Goal: Task Accomplishment & Management: Use online tool/utility

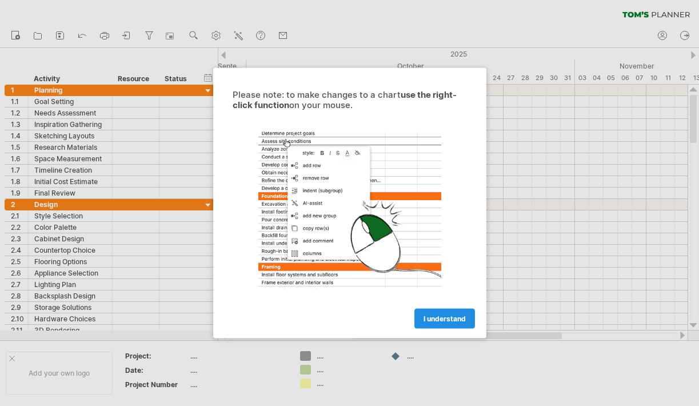
click at [436, 318] on span "I understand" at bounding box center [444, 318] width 42 height 9
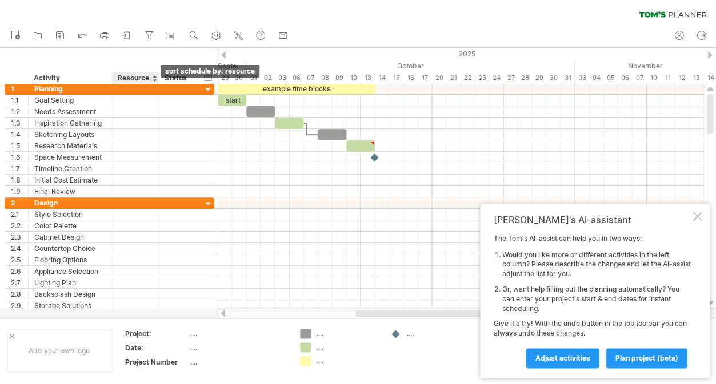
click at [154, 79] on div at bounding box center [154, 78] width 5 height 11
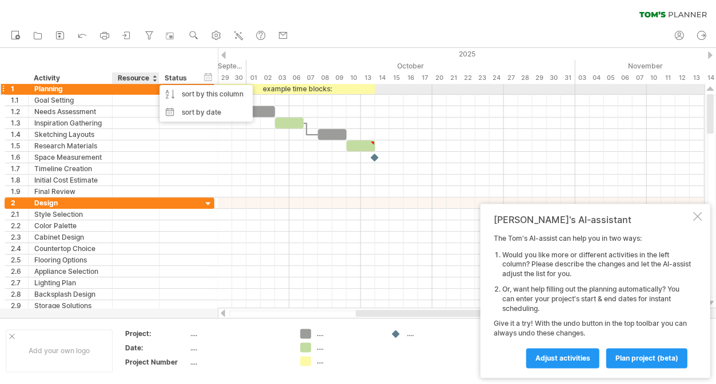
click at [123, 90] on div at bounding box center [135, 88] width 35 height 11
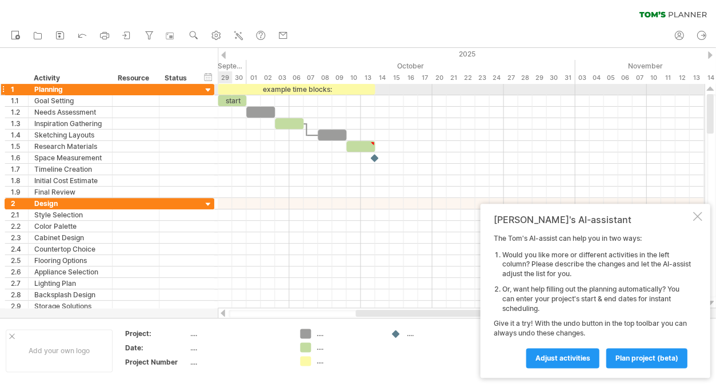
click at [208, 89] on div at bounding box center [208, 90] width 11 height 11
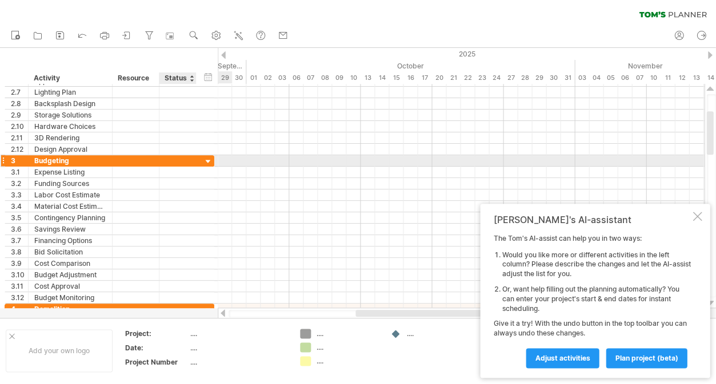
click at [207, 160] on div at bounding box center [208, 162] width 11 height 11
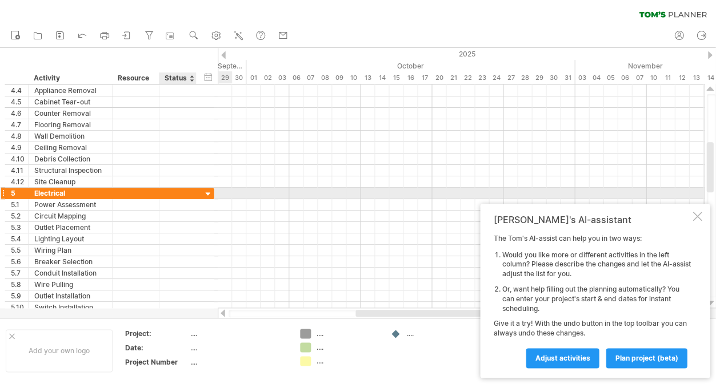
click at [207, 194] on div at bounding box center [208, 194] width 11 height 11
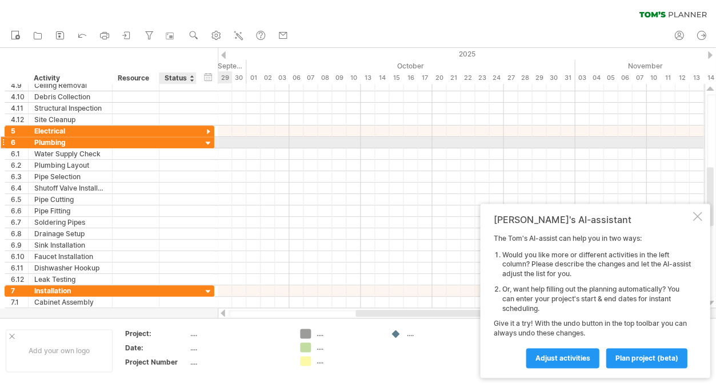
click at [206, 141] on div at bounding box center [208, 143] width 11 height 11
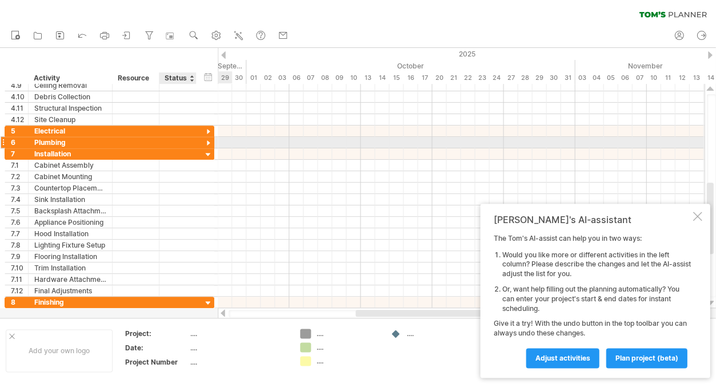
click at [206, 140] on div at bounding box center [208, 143] width 11 height 11
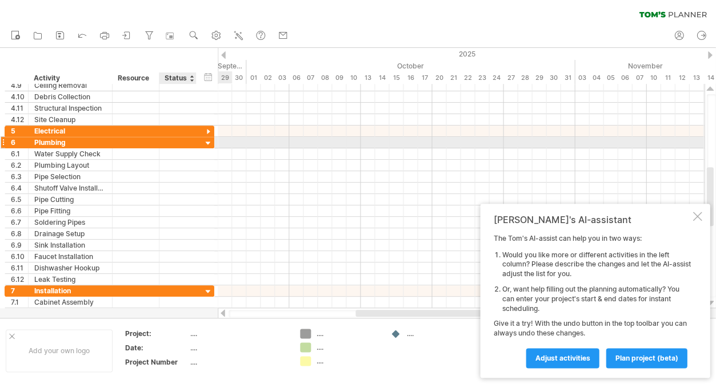
click at [207, 142] on div at bounding box center [208, 143] width 11 height 11
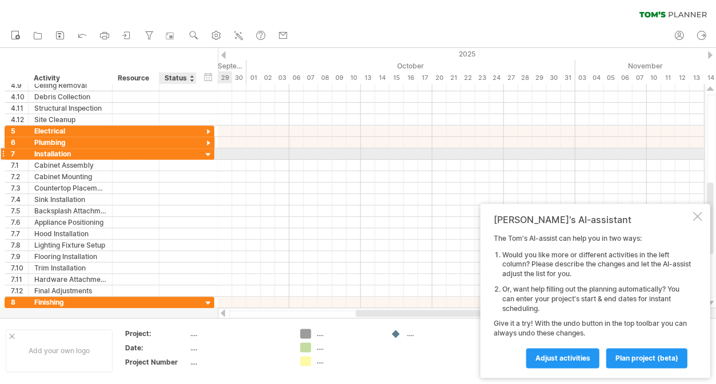
click at [207, 156] on div at bounding box center [208, 155] width 11 height 11
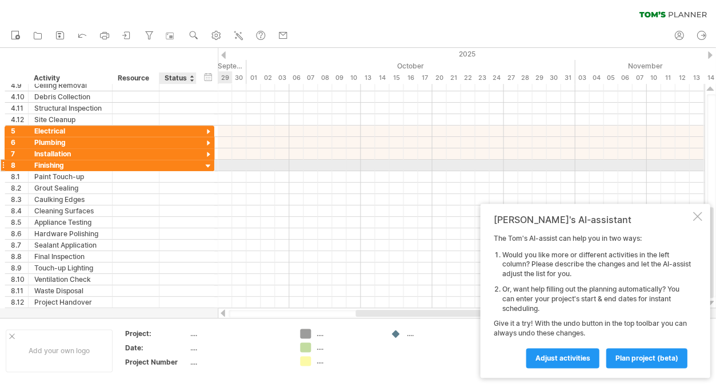
click at [206, 166] on div at bounding box center [208, 166] width 11 height 11
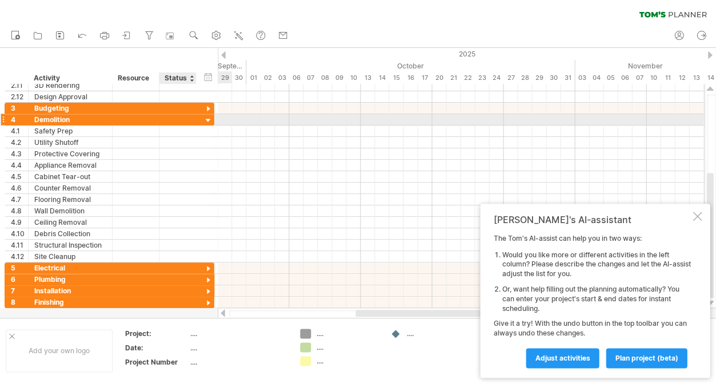
click at [208, 119] on div at bounding box center [208, 120] width 11 height 11
